Goal: Task Accomplishment & Management: Complete application form

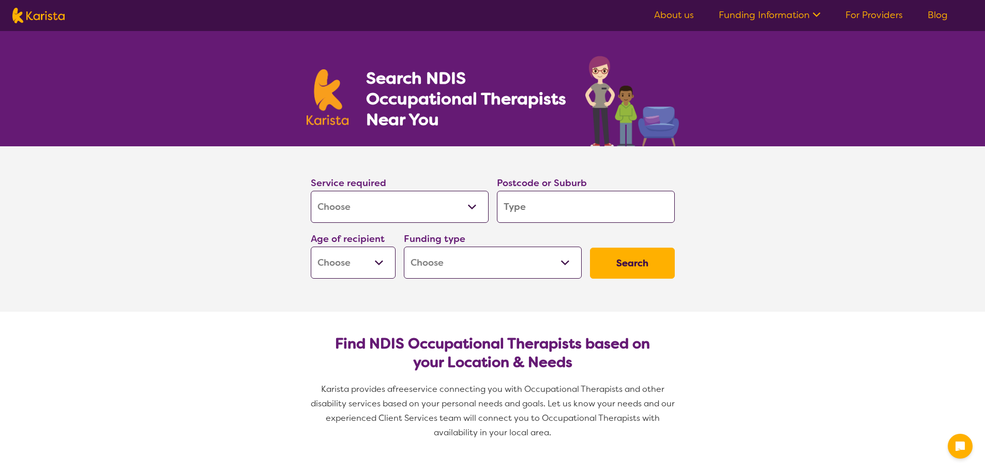
select select "[MEDICAL_DATA]"
click at [565, 205] on input "search" at bounding box center [586, 207] width 178 height 32
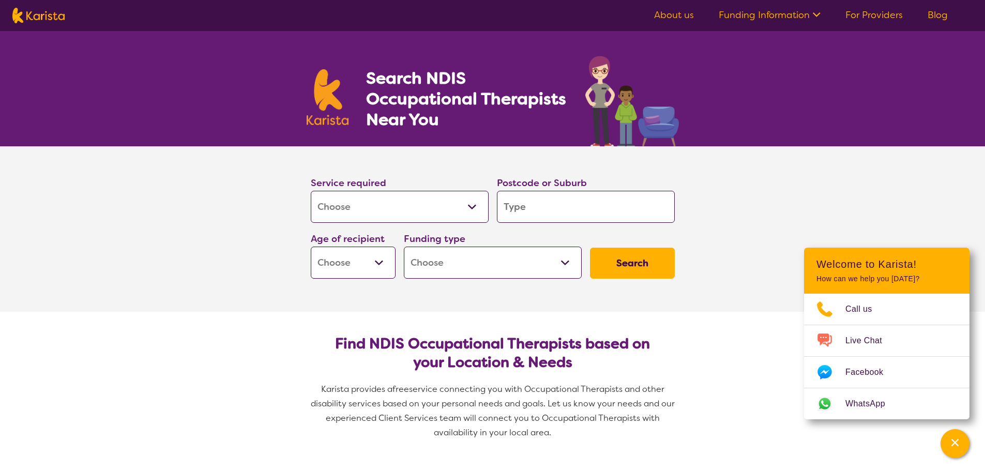
click at [570, 205] on input "search" at bounding box center [586, 207] width 178 height 32
type input "2"
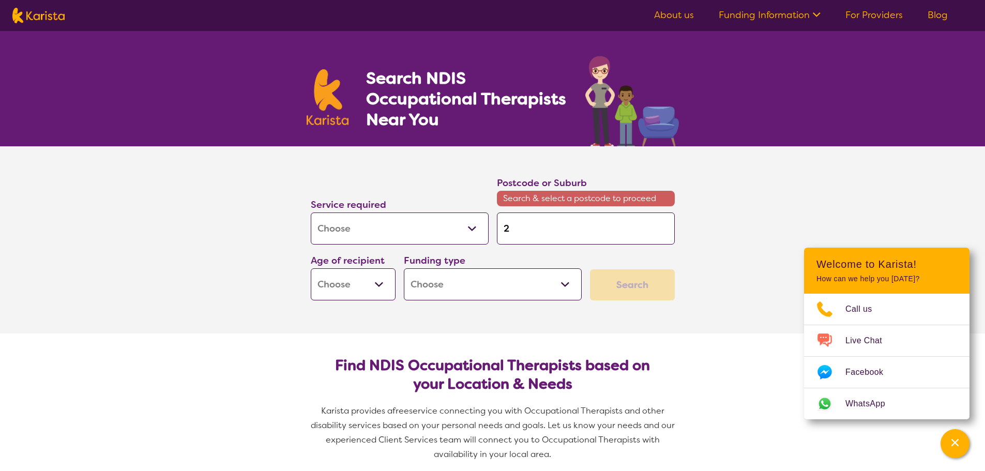
type input "25"
type input "258"
type input "2586"
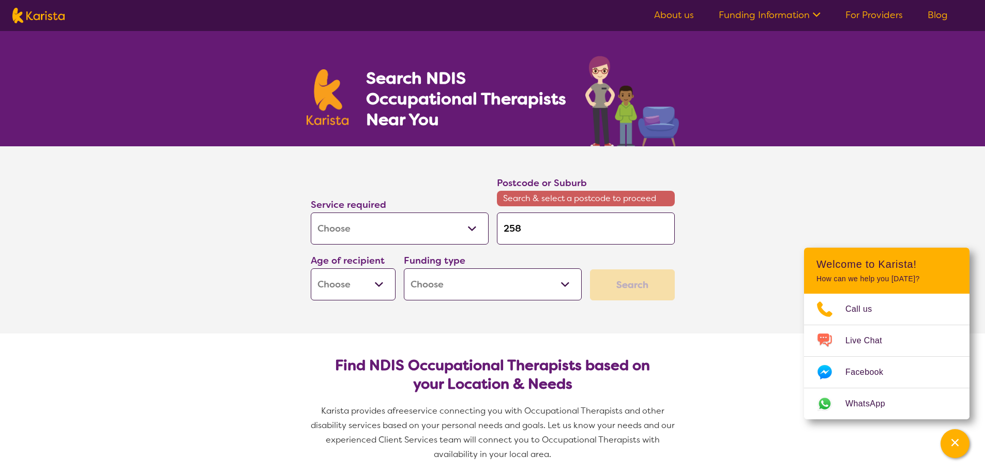
type input "2586"
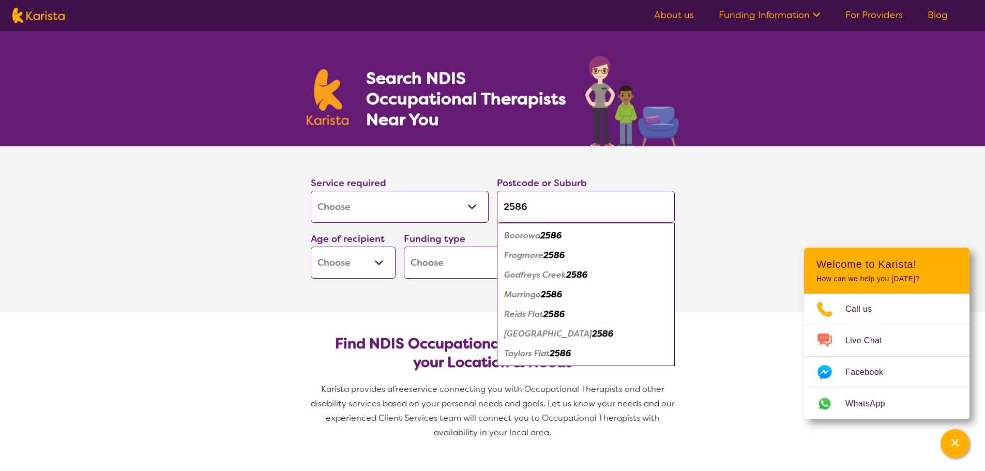
type input "2586"
click at [565, 230] on div "Boorowa 2586" at bounding box center [586, 236] width 168 height 20
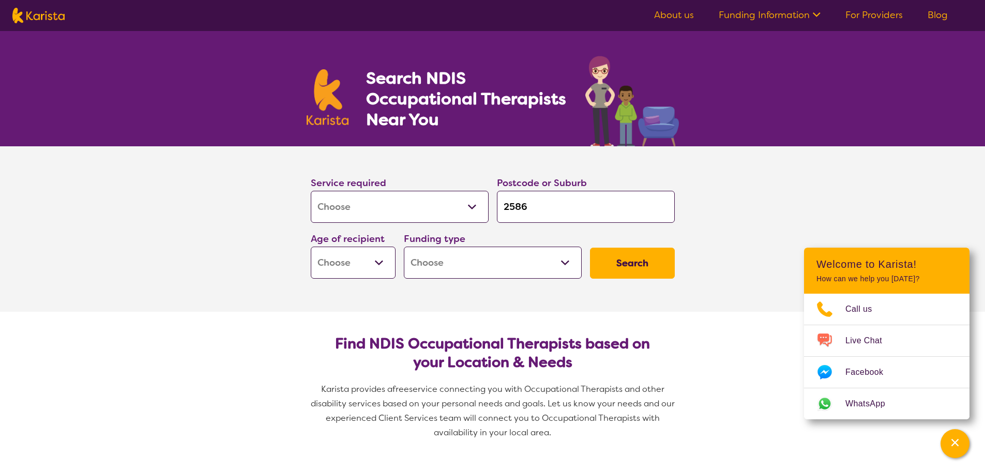
click at [357, 257] on select "Early Childhood - 0 to 9 Child - 10 to 11 Adolescent - 12 to 17 Adult - 18 to 6…" at bounding box center [353, 263] width 85 height 32
select select "EC"
click at [311, 247] on select "Early Childhood - 0 to 9 Child - 10 to 11 Adolescent - 12 to 17 Adult - 18 to 6…" at bounding box center [353, 263] width 85 height 32
select select "EC"
click at [479, 278] on select "Home Care Package (HCP) National Disability Insurance Scheme (NDIS) I don't know" at bounding box center [493, 263] width 178 height 32
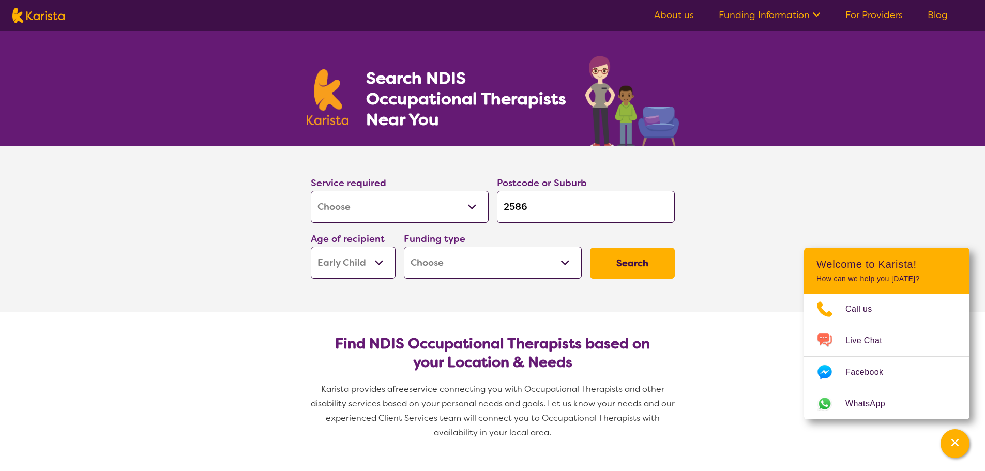
select select "NDIS"
click at [404, 247] on select "Home Care Package (HCP) National Disability Insurance Scheme (NDIS) I don't know" at bounding box center [493, 263] width 178 height 32
select select "NDIS"
click at [643, 264] on button "Search" at bounding box center [632, 263] width 85 height 31
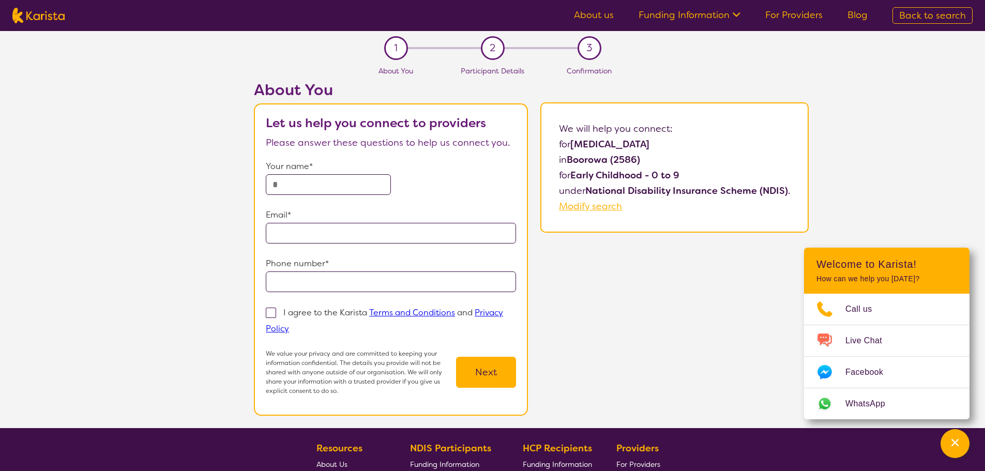
select select "[MEDICAL_DATA]"
select select "EC"
select select "NDIS"
select select "[MEDICAL_DATA]"
select select "EC"
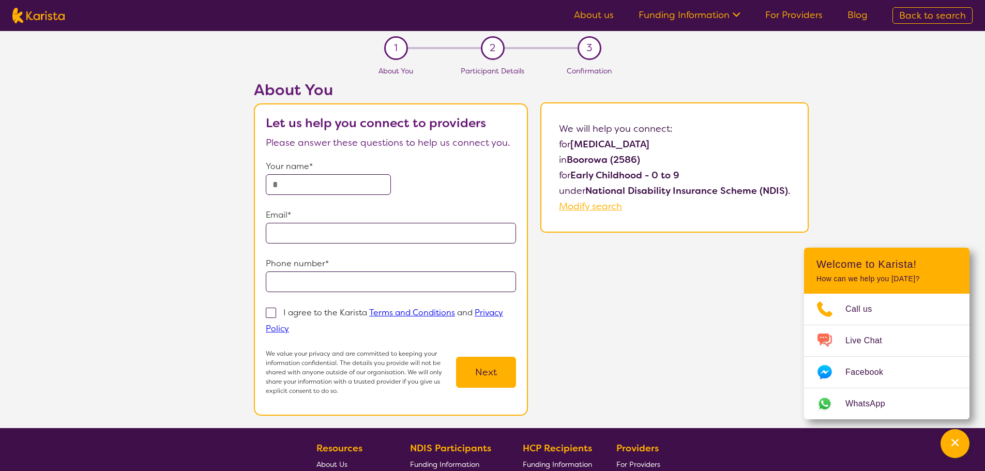
select select "NDIS"
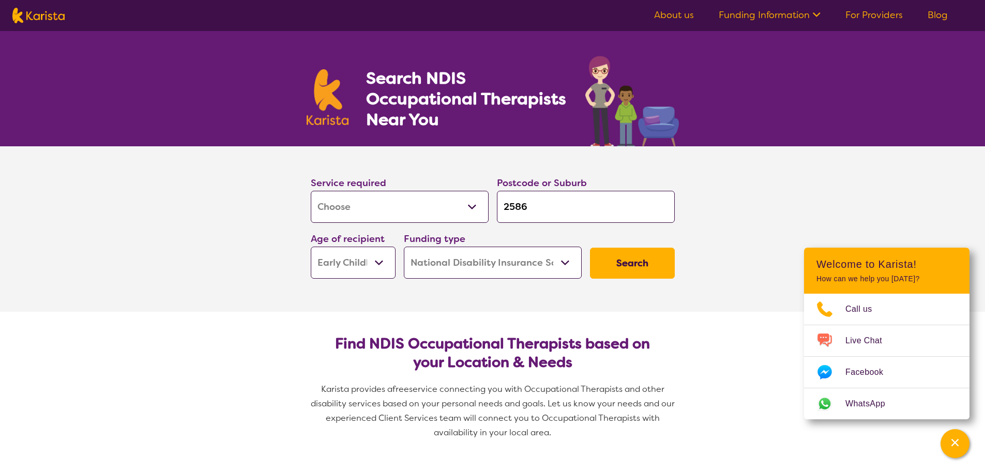
drag, startPoint x: 532, startPoint y: 200, endPoint x: 505, endPoint y: 211, distance: 29.9
click at [505, 211] on input "2586" at bounding box center [586, 207] width 178 height 32
